Goal: Find specific fact: Find specific fact

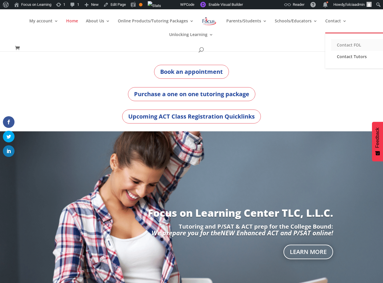
click at [331, 47] on link "Contact FOL" at bounding box center [360, 45] width 58 height 12
click at [331, 62] on link "Contact Tutors" at bounding box center [360, 57] width 58 height 12
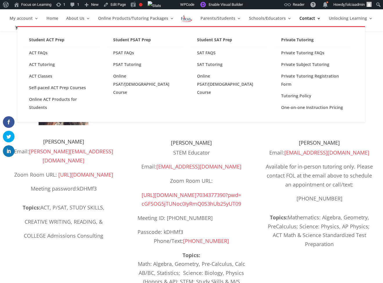
scroll to position [51, 0]
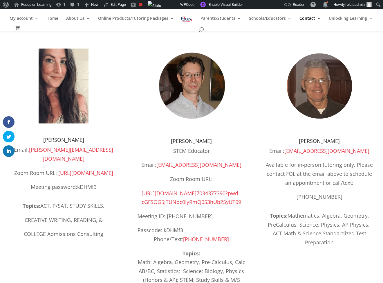
click at [201, 226] on p "Meeting ID: [PHONE_NUMBER]" at bounding box center [192, 219] width 108 height 14
drag, startPoint x: 187, startPoint y: 238, endPoint x: 163, endPoint y: 238, distance: 23.2
click at [163, 235] on p "Passcode: kDHMf3" at bounding box center [192, 230] width 108 height 9
copy span "kDHMf3"
click at [188, 199] on span "cGFSOG5jTUNoc0IyRmQ0S3hUb25yUT" at bounding box center [189, 201] width 94 height 7
